Goal: Task Accomplishment & Management: Manage account settings

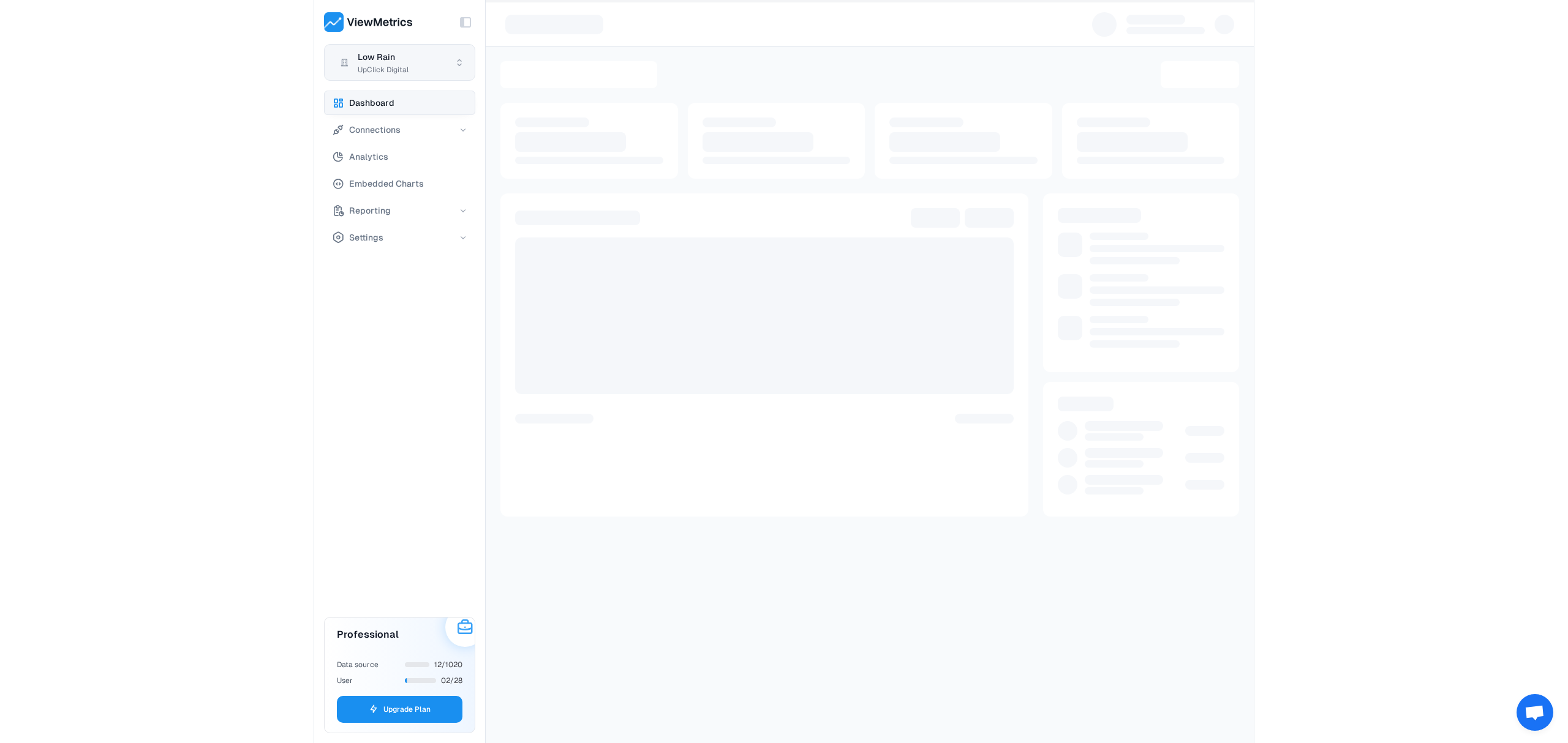
click at [398, 64] on html "Toggle Sidebar Low Rain UpClick Digital Dashboard Connections Analytics Embedde…" at bounding box center [784, 372] width 1568 height 743
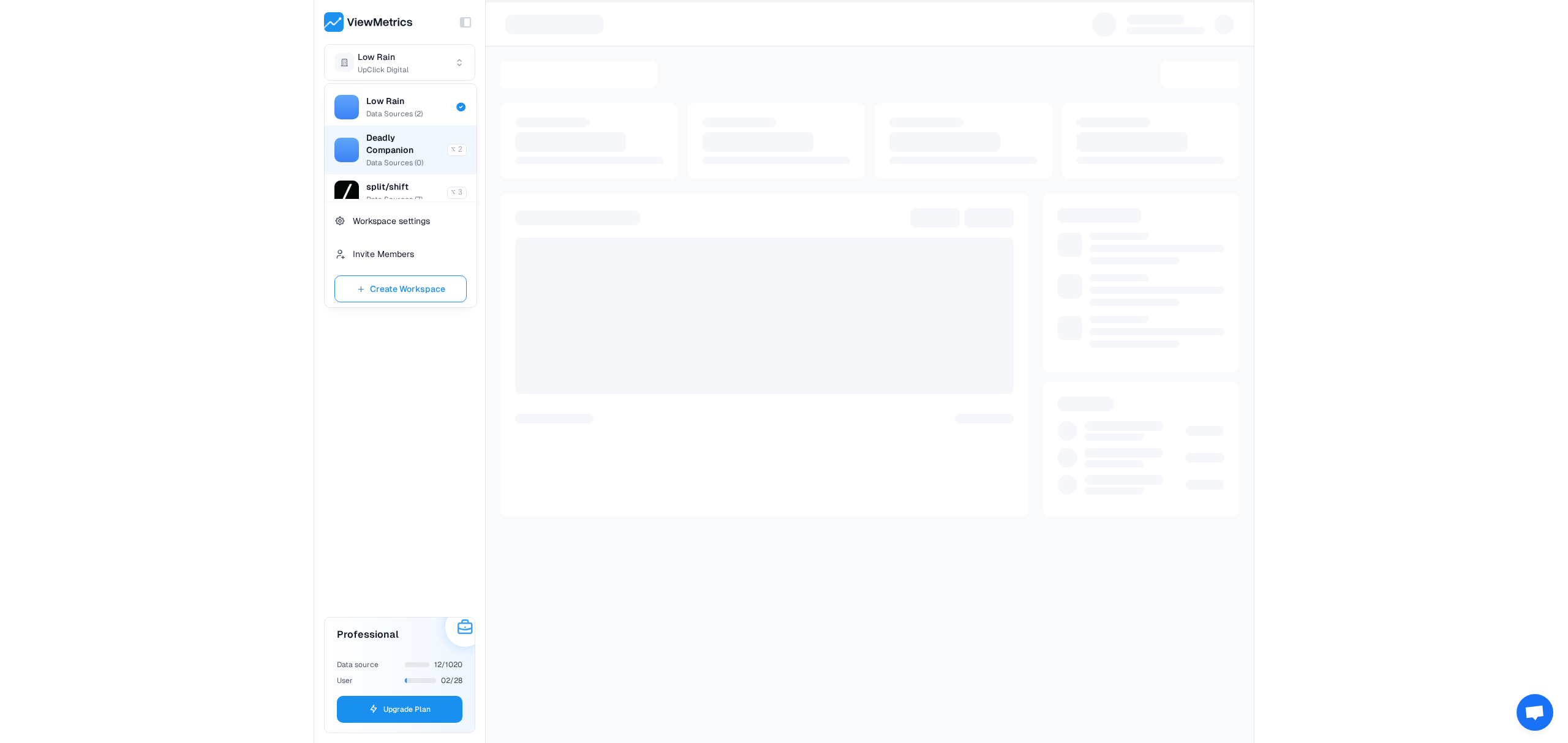
scroll to position [61, 0]
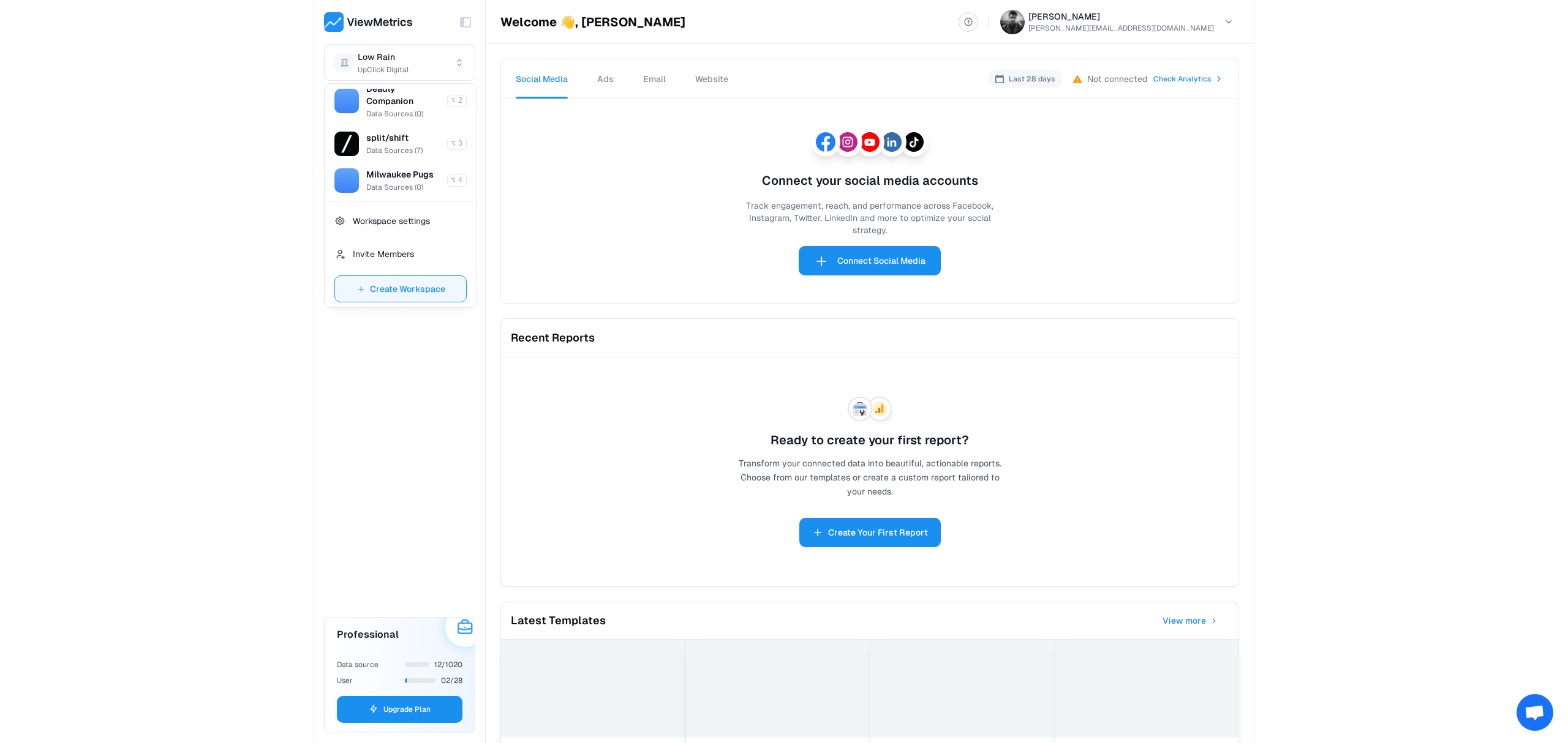
click at [395, 286] on span "Create Workspace" at bounding box center [408, 289] width 75 height 15
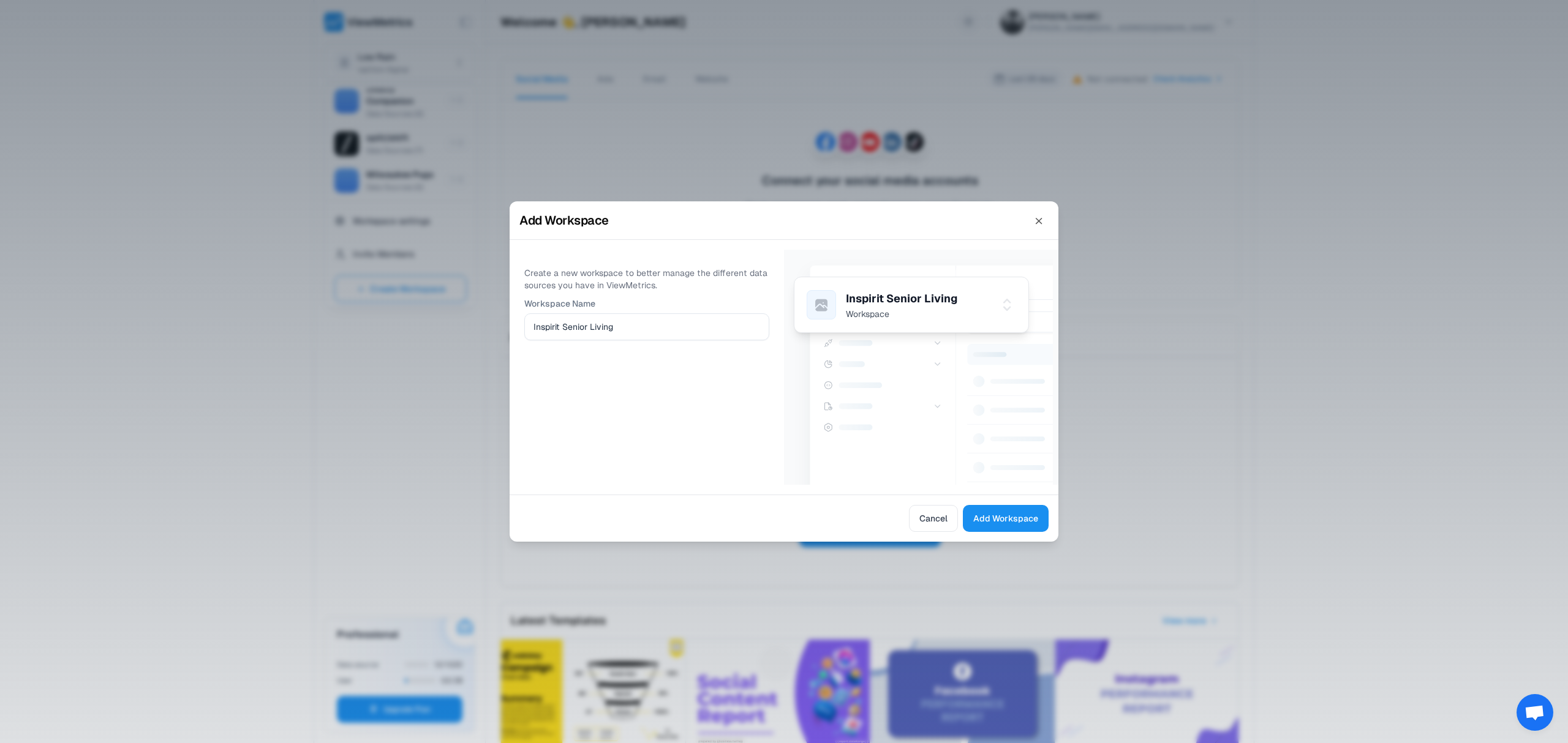
type input "Inspirit Senior Living"
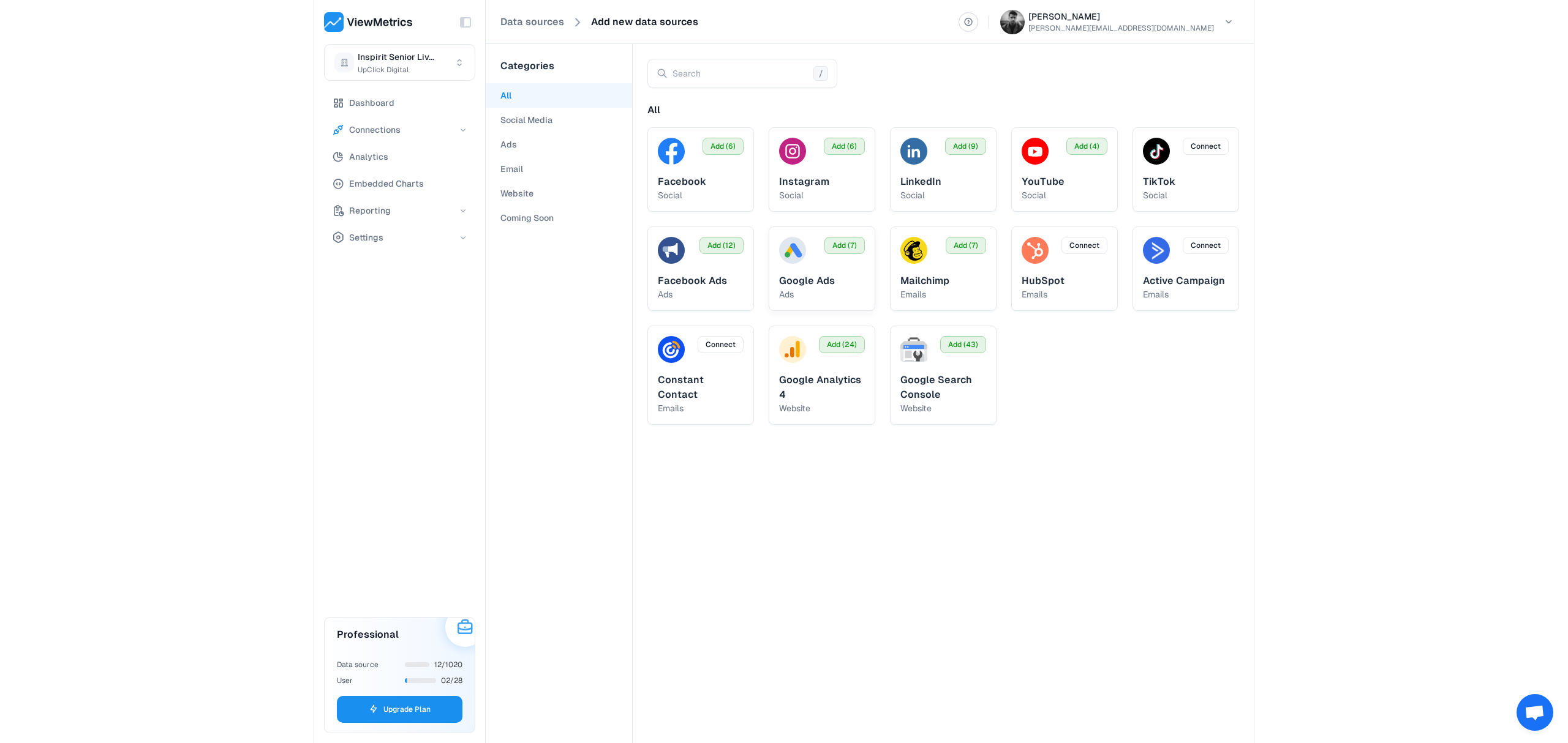
click at [830, 266] on div "Add (7) Google Ads ads" at bounding box center [822, 268] width 107 height 85
click at [400, 244] on button "Settings" at bounding box center [399, 237] width 151 height 25
click at [397, 288] on button "Account" at bounding box center [411, 290] width 130 height 25
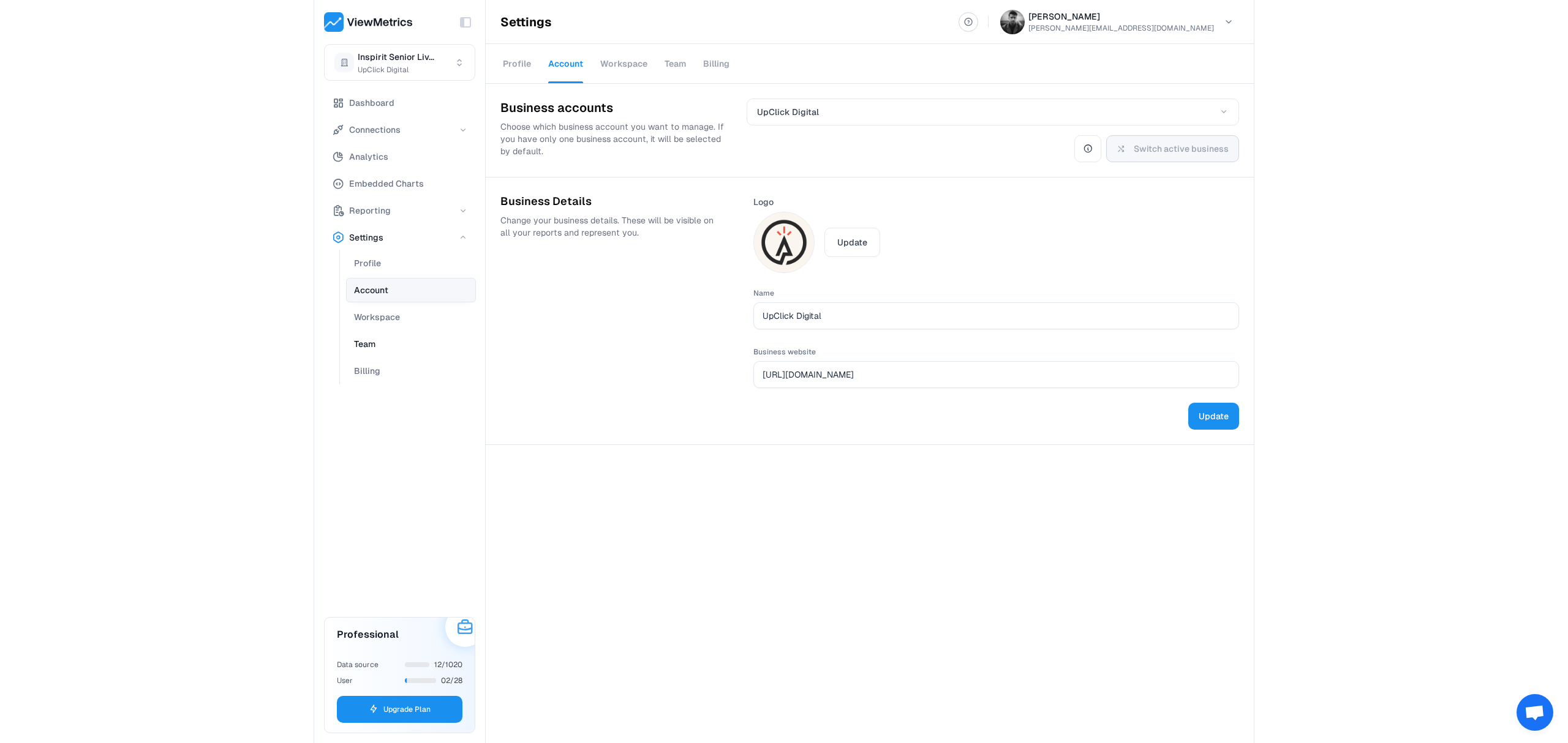
click at [396, 348] on button "Team" at bounding box center [411, 343] width 130 height 25
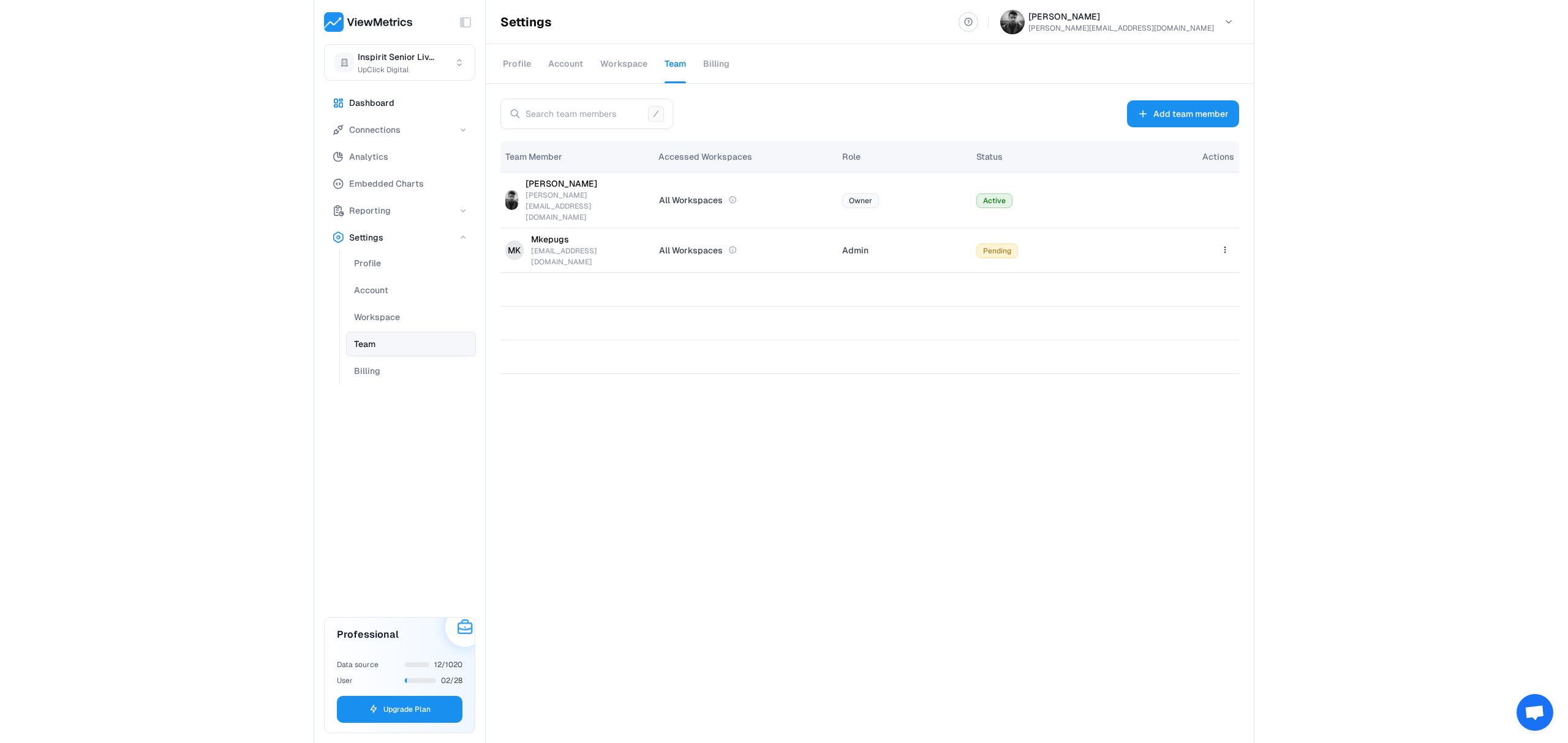
click at [412, 94] on button "Dashboard" at bounding box center [399, 102] width 151 height 25
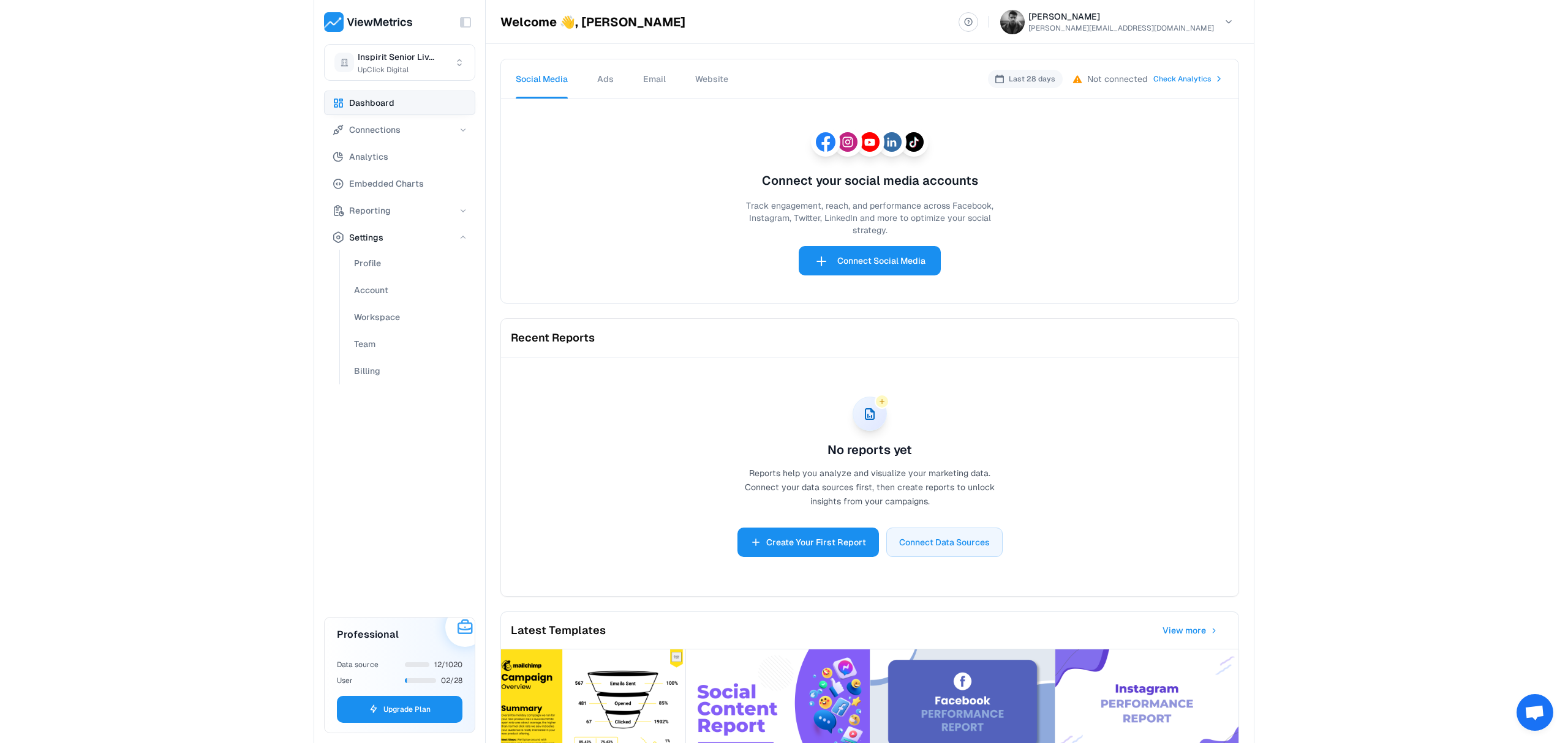
click at [202, 334] on div "Toggle Sidebar Inspirit Senior Liv... UpClick Digital Dashboard Connections Ana…" at bounding box center [784, 372] width 1568 height 743
